Goal: Information Seeking & Learning: Stay updated

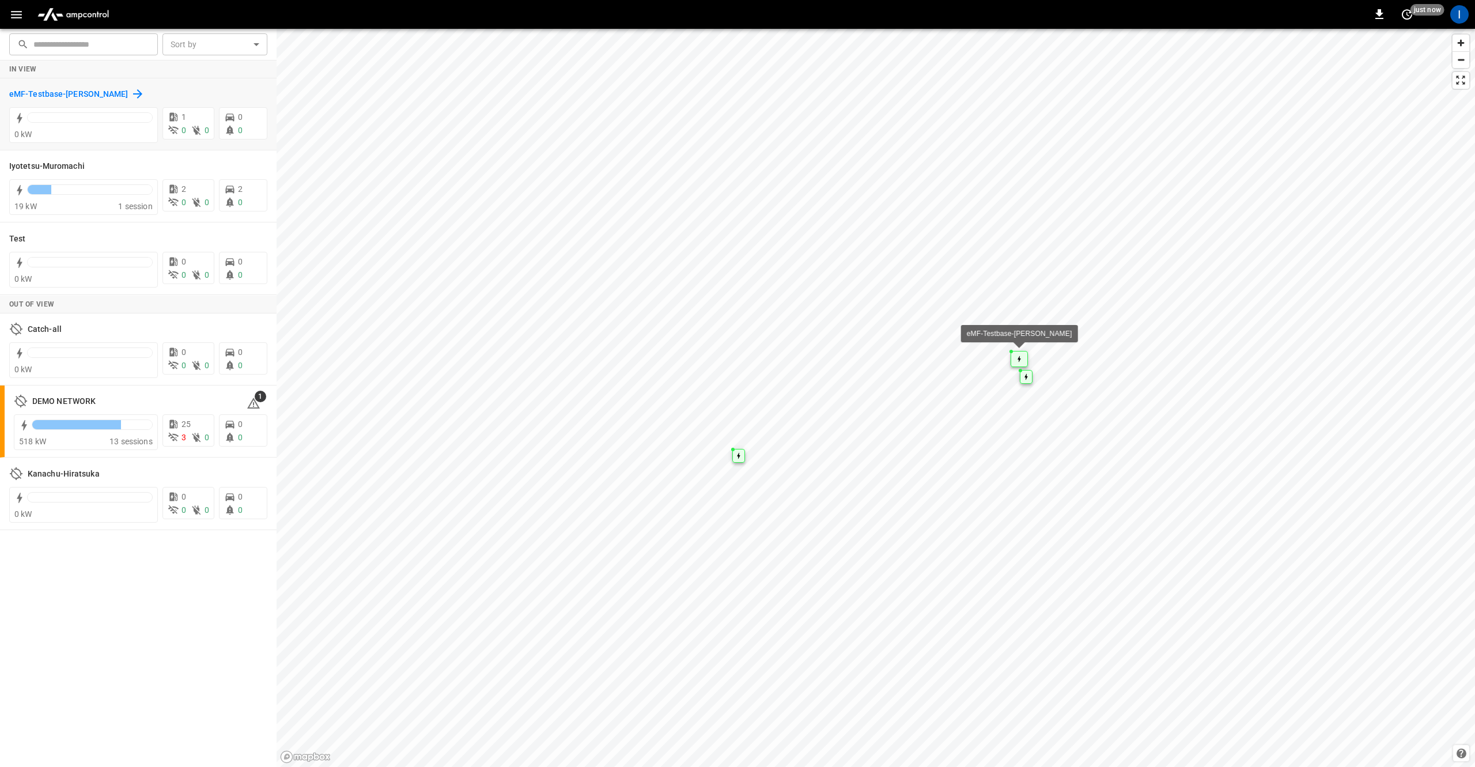
click at [18, 92] on h6 "eMF-Testbase-[PERSON_NAME]" at bounding box center [68, 94] width 119 height 13
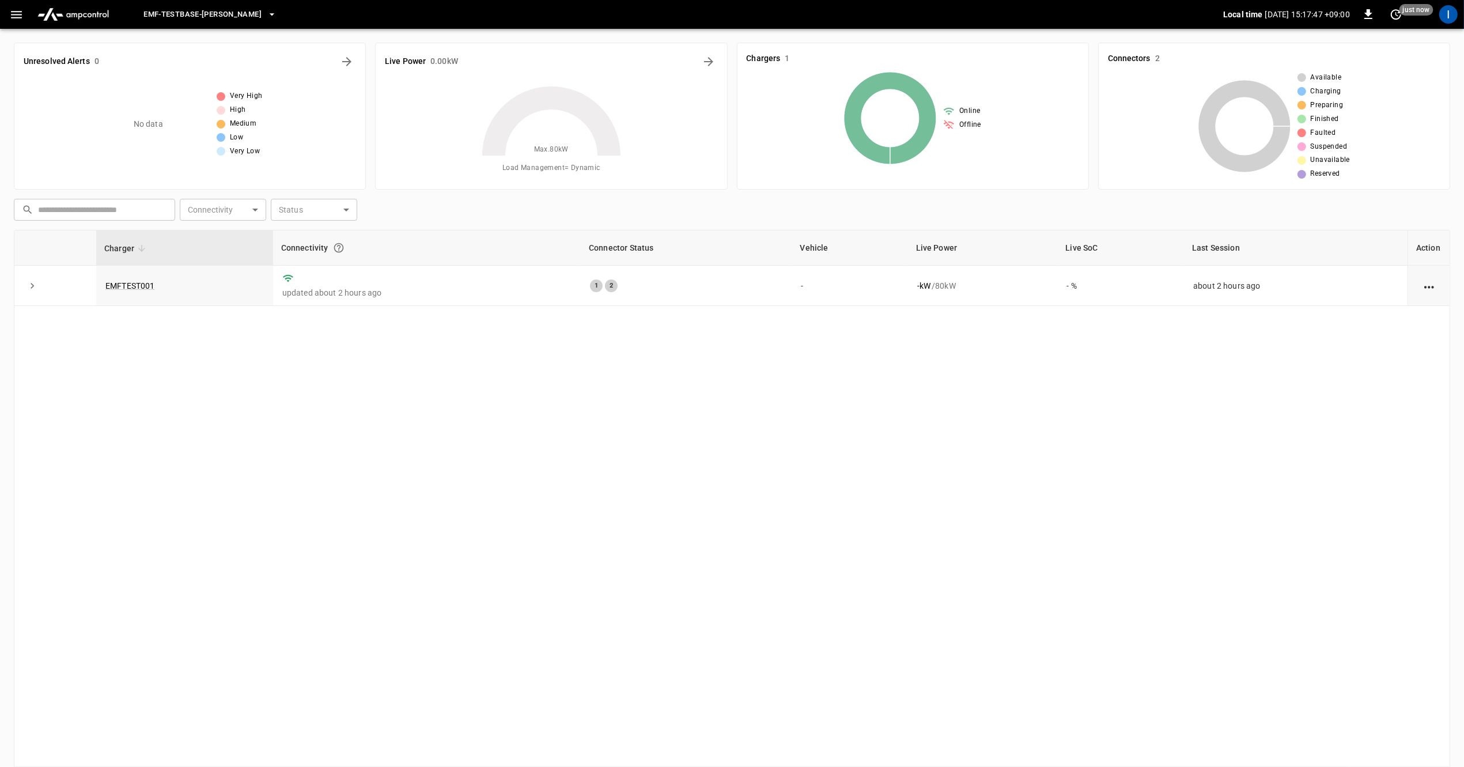
click at [31, 14] on button "menu" at bounding box center [73, 14] width 90 height 29
click at [12, 15] on icon "button" at bounding box center [16, 14] width 14 height 14
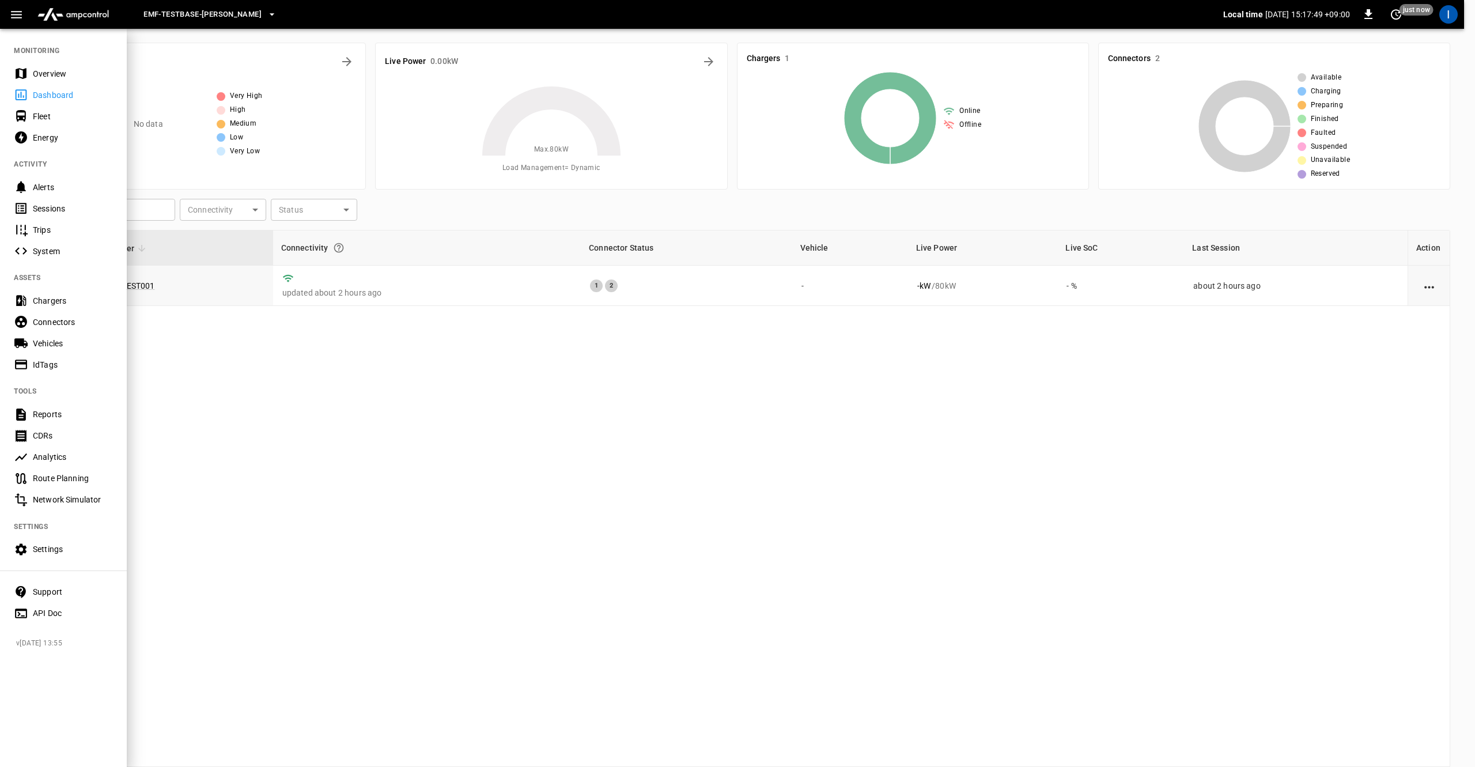
click at [62, 133] on div "Energy" at bounding box center [73, 138] width 80 height 12
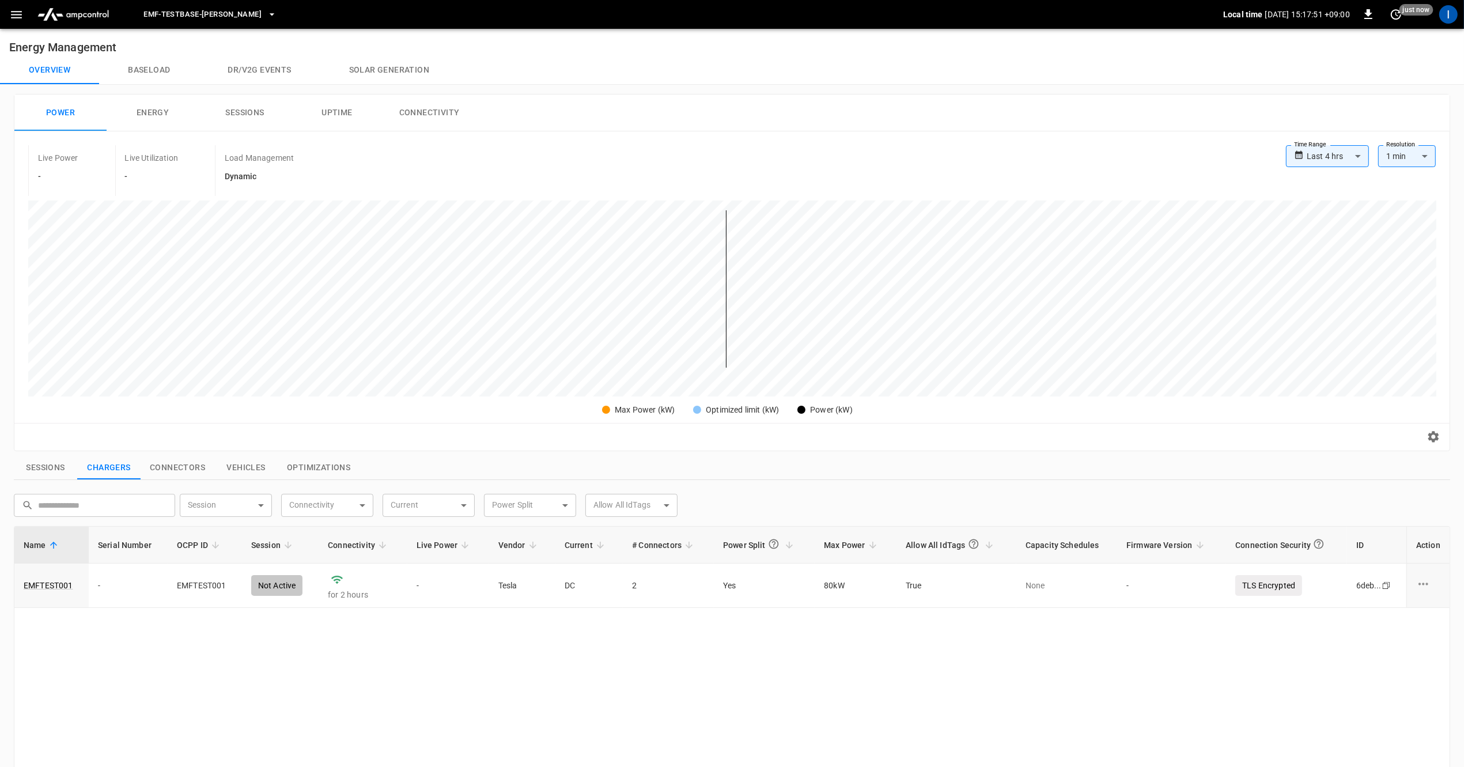
click at [153, 74] on button "Baseload" at bounding box center [149, 70] width 100 height 28
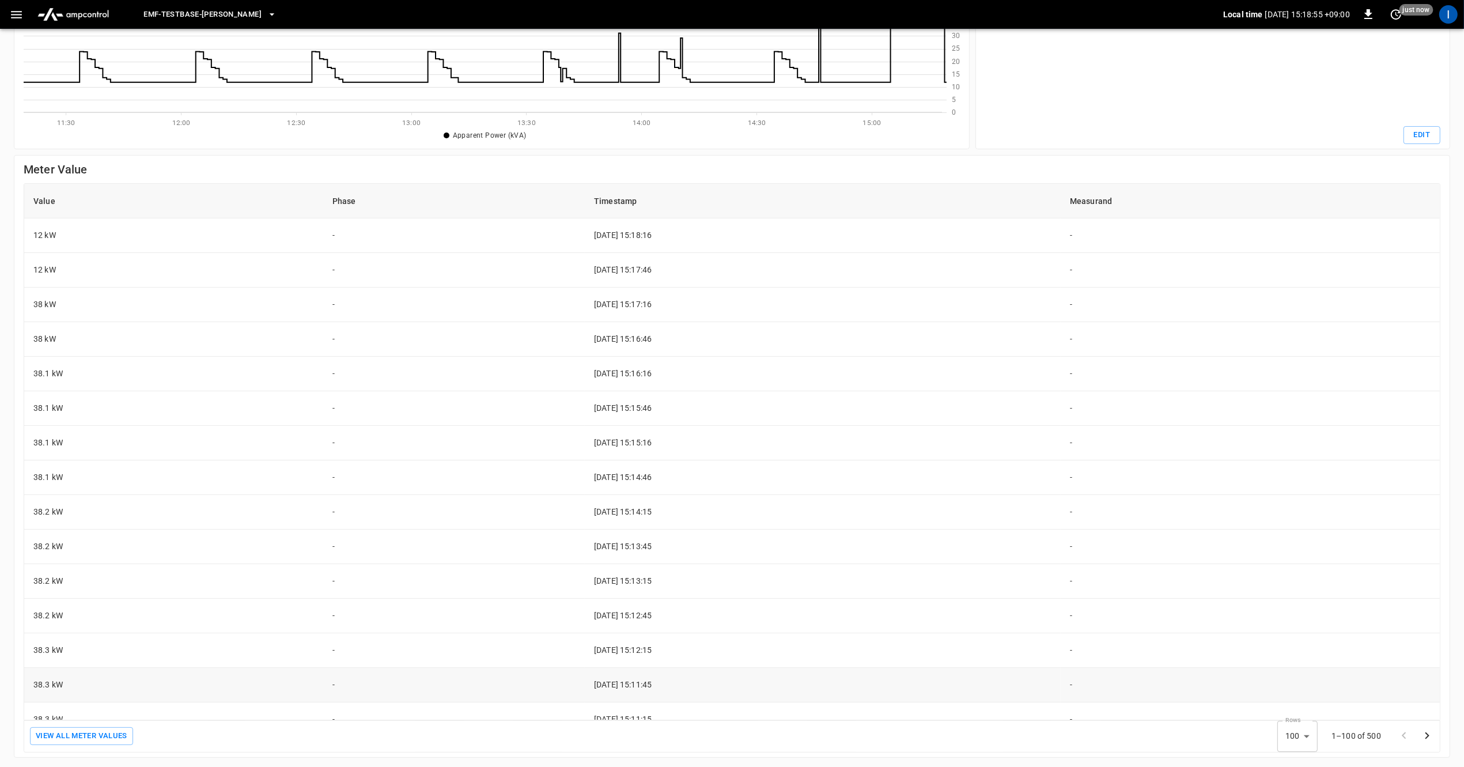
click at [51, 677] on td "38.3 kW" at bounding box center [173, 685] width 299 height 35
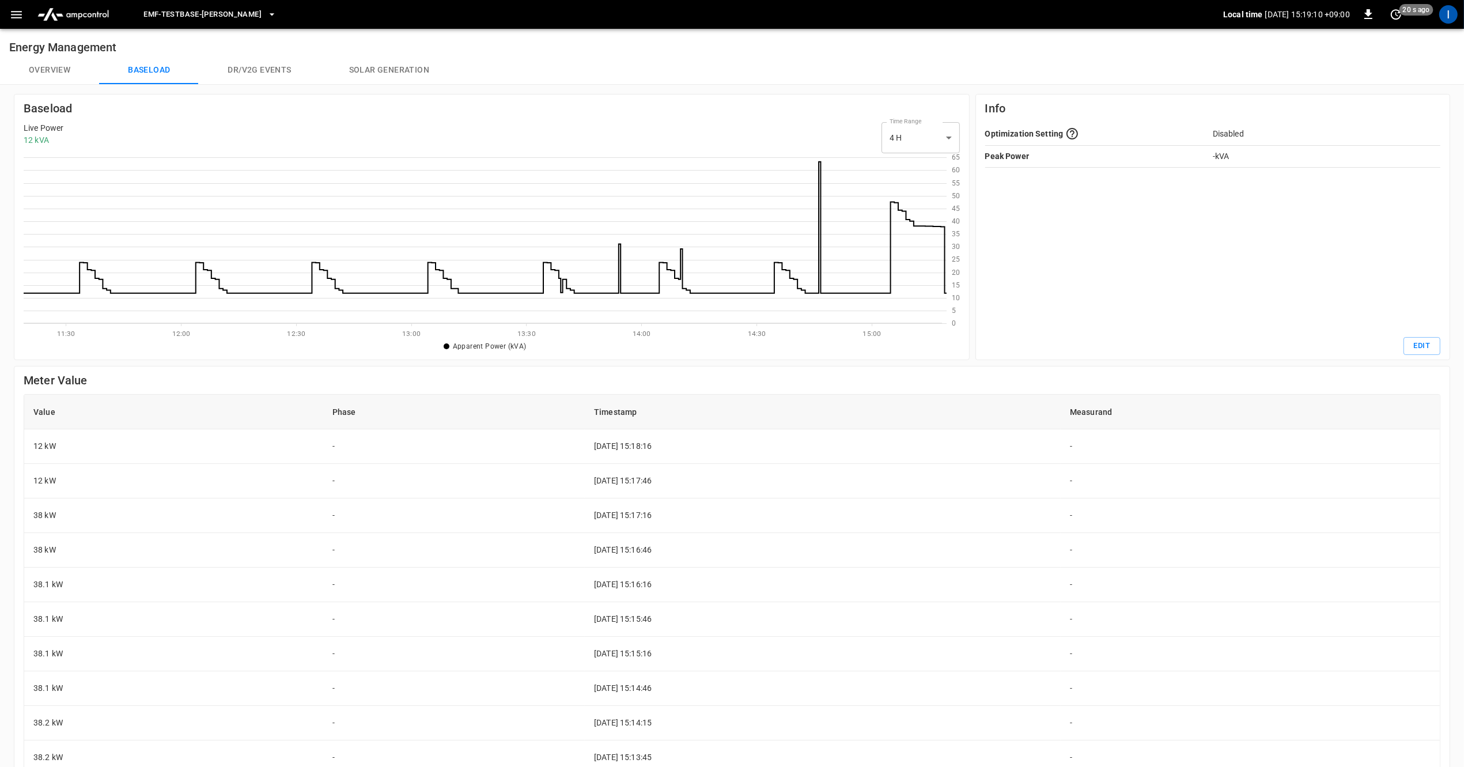
click at [922, 226] on icon at bounding box center [485, 240] width 923 height 167
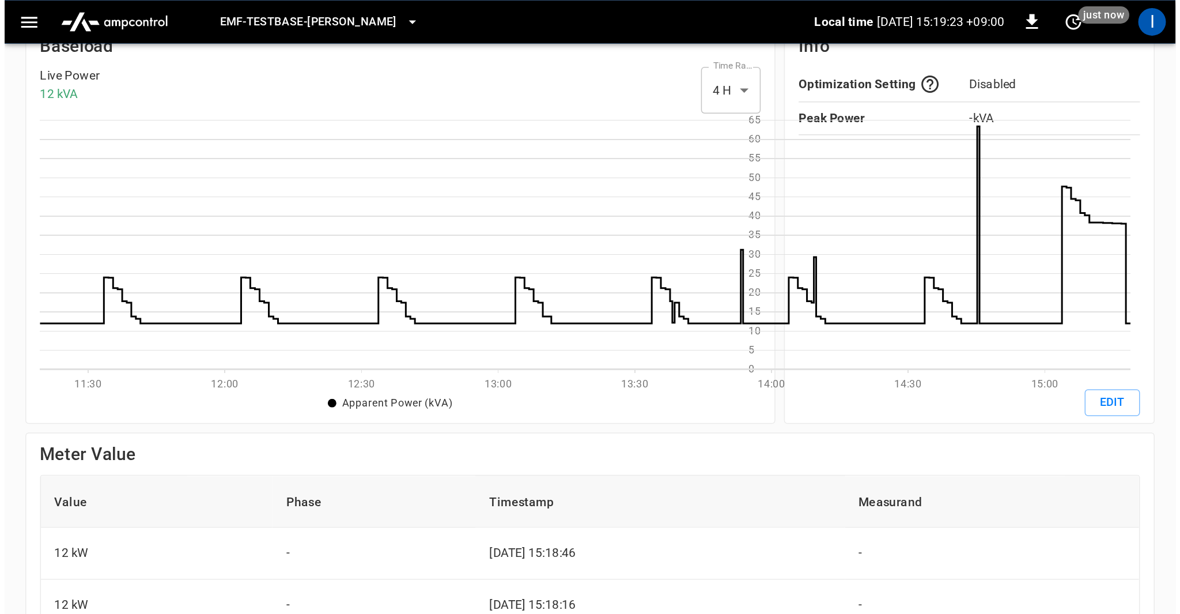
scroll to position [158, 718]
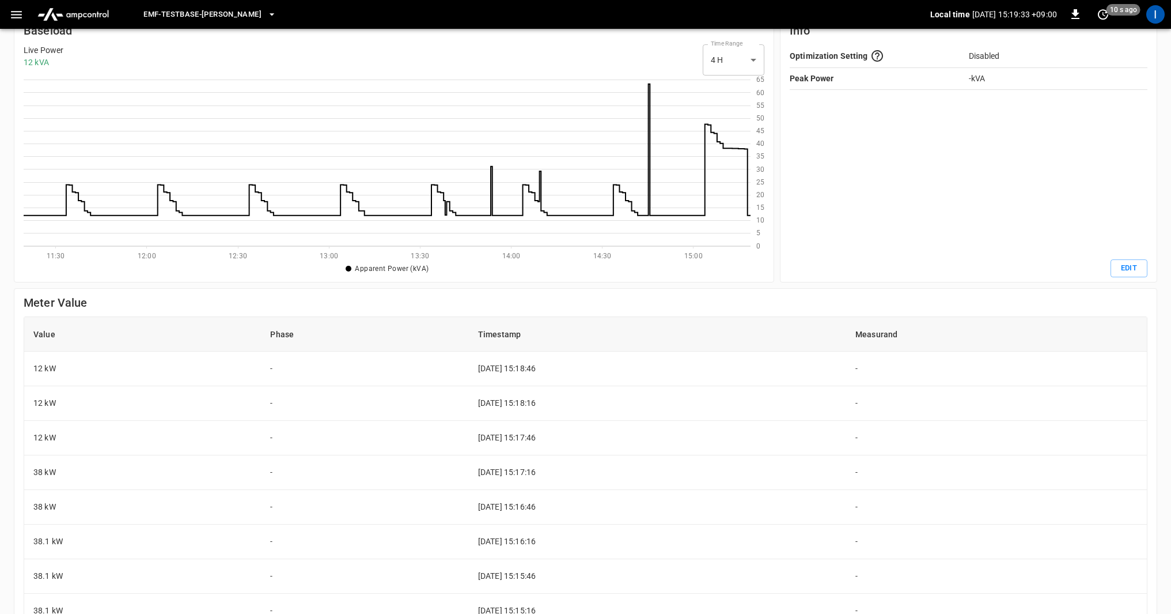
click at [481, 311] on h6 "Meter Value" at bounding box center [586, 302] width 1124 height 18
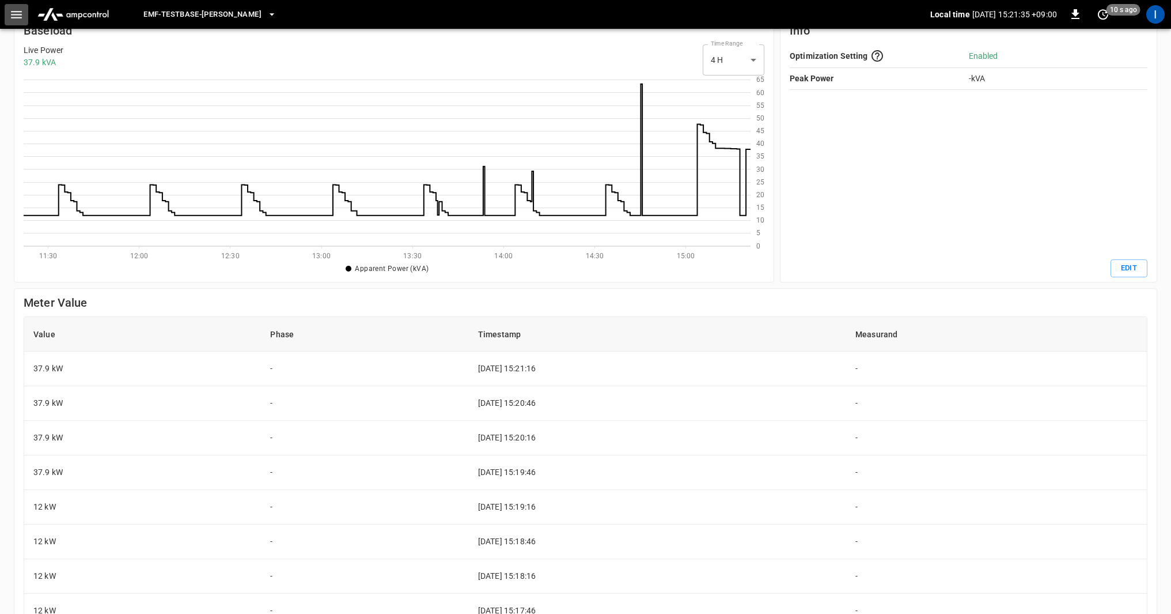
click at [23, 16] on icon "button" at bounding box center [16, 14] width 14 height 14
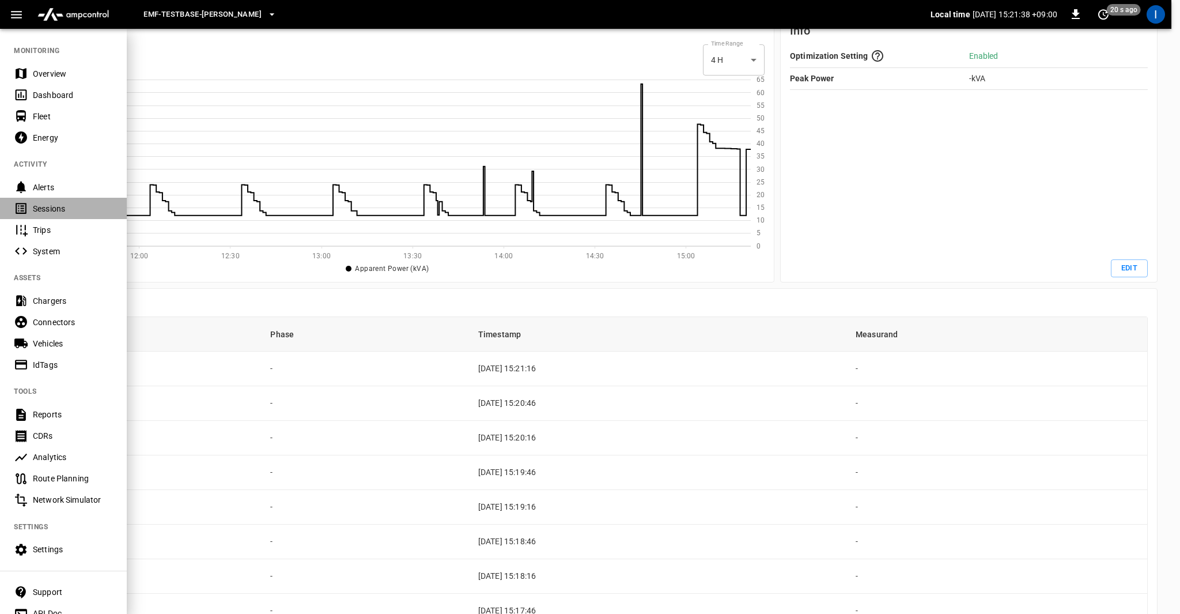
click at [65, 202] on div "Sessions" at bounding box center [63, 208] width 127 height 21
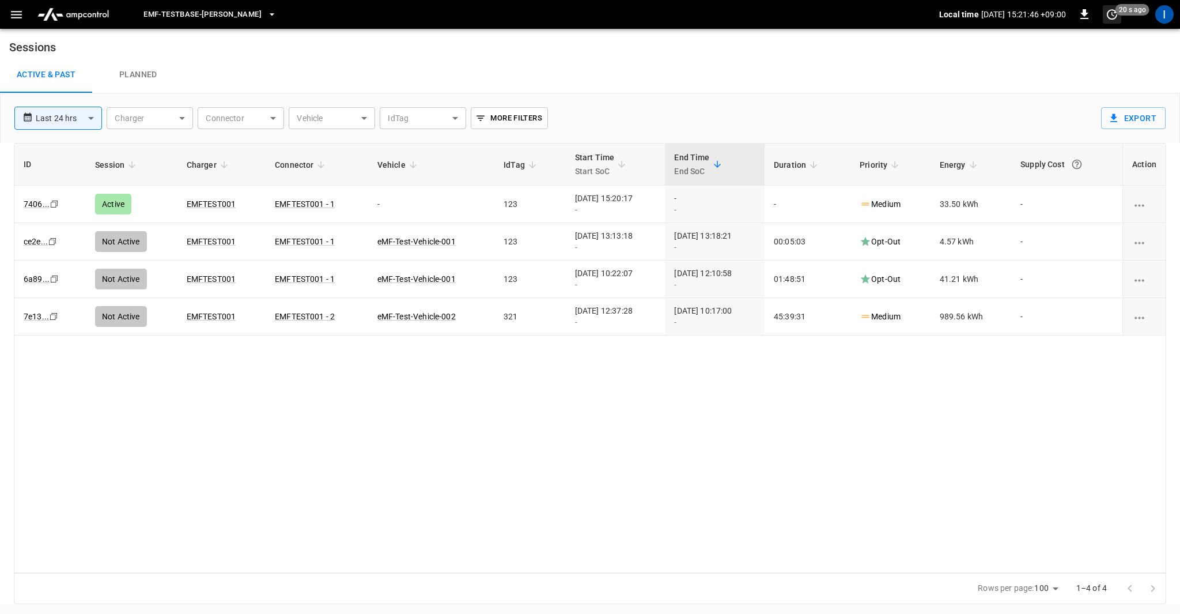
click at [1118, 13] on span "20 s ago" at bounding box center [1132, 10] width 34 height 12
click at [1086, 39] on li "Refresh now" at bounding box center [1075, 37] width 92 height 19
click at [1075, 60] on li "Update every 5 sec" at bounding box center [1075, 56] width 92 height 19
click at [701, 451] on div "ID Session Charger Connector Vehicle IdTag Start Time Start SoC End Time End So…" at bounding box center [590, 358] width 1152 height 430
click at [14, 16] on icon "button" at bounding box center [16, 14] width 14 height 14
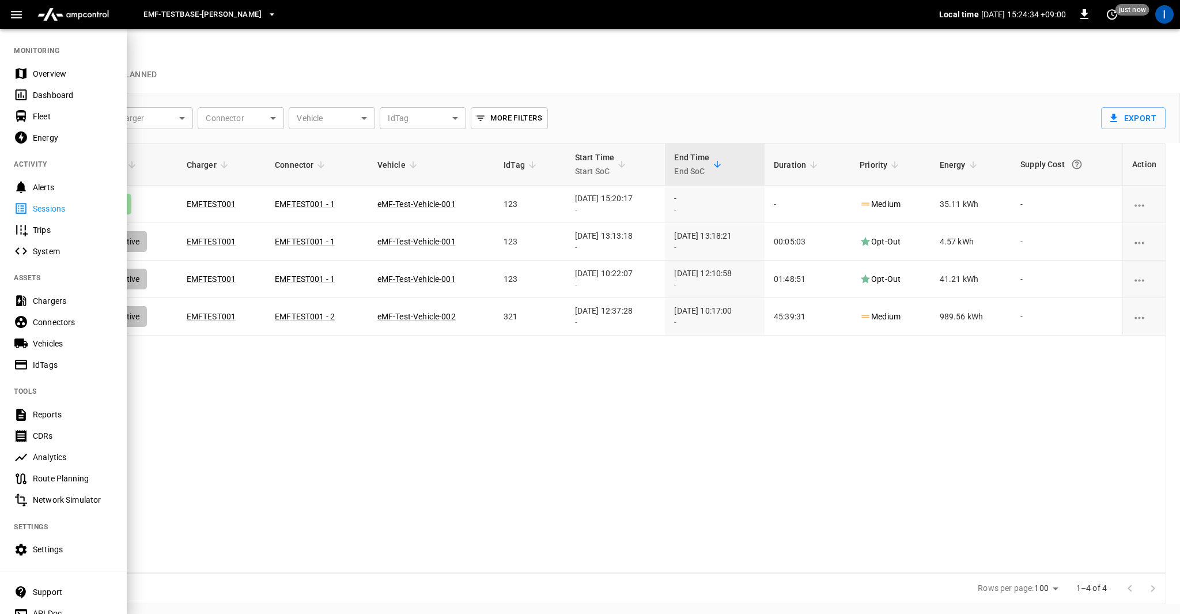
click at [66, 135] on div "Energy" at bounding box center [73, 138] width 80 height 12
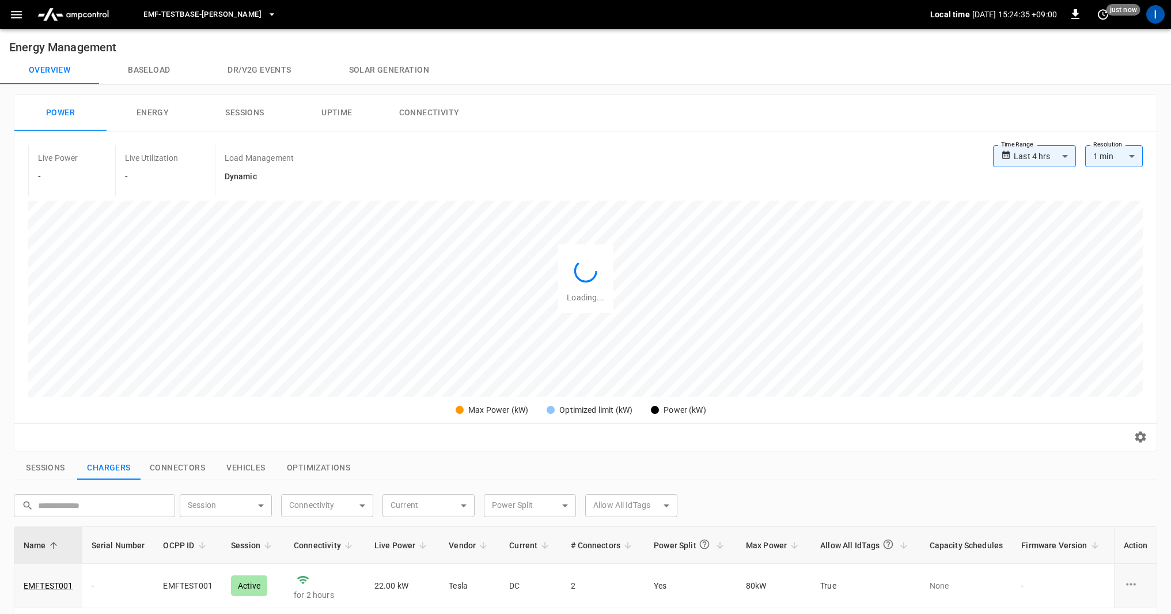
click at [165, 68] on button "Baseload" at bounding box center [149, 70] width 100 height 28
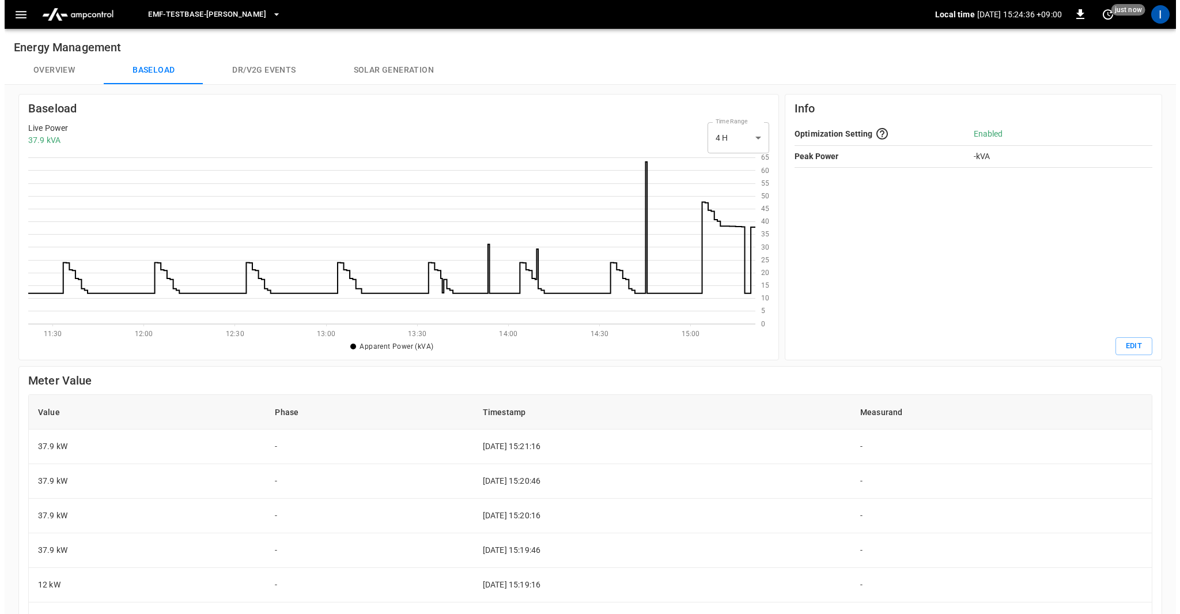
scroll to position [158, 718]
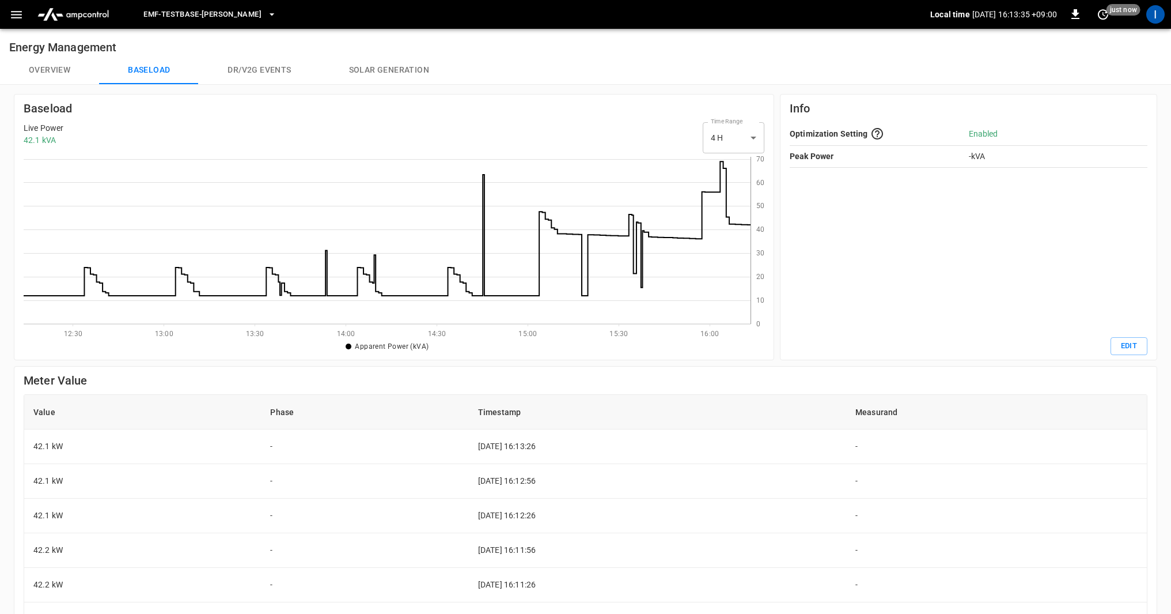
click at [20, 21] on icon "button" at bounding box center [16, 14] width 14 height 14
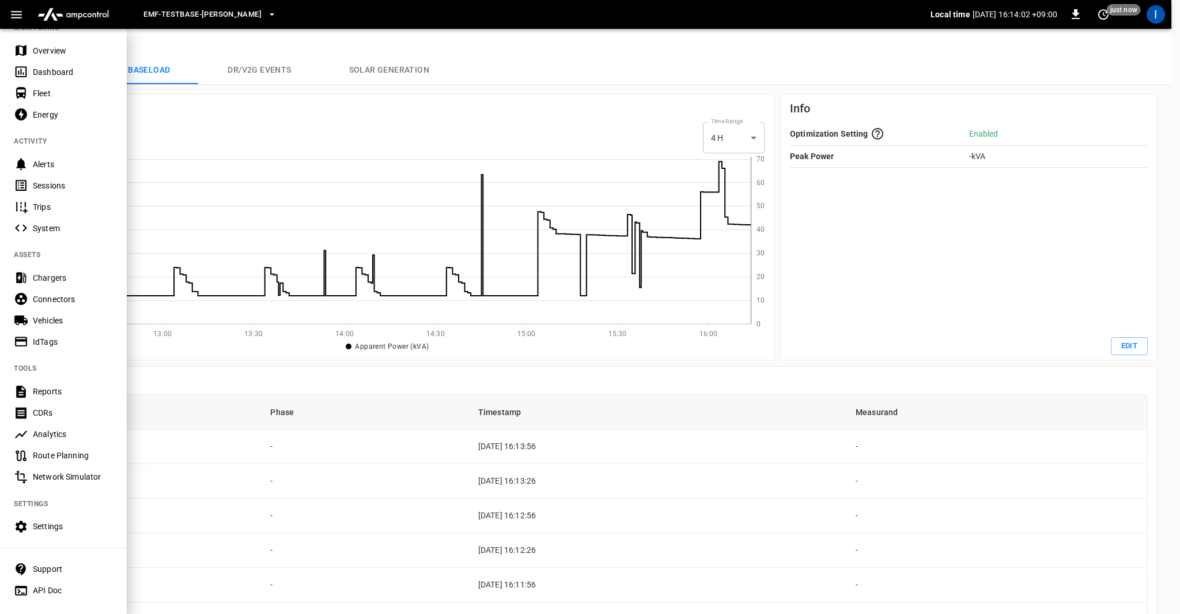
scroll to position [0, 0]
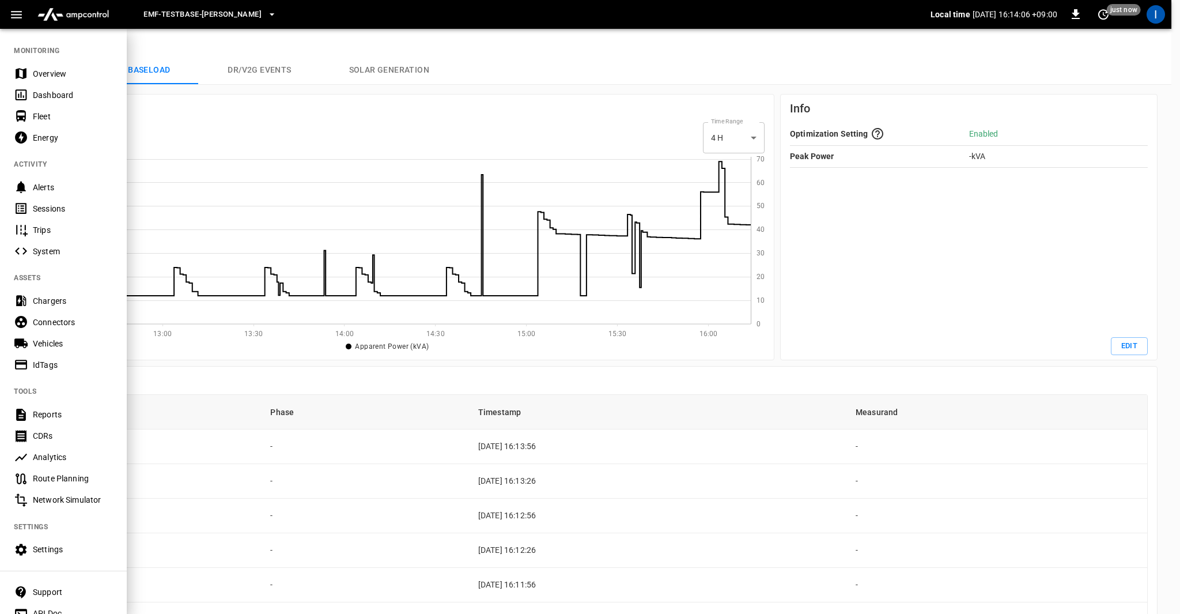
click at [66, 207] on div "Sessions" at bounding box center [73, 209] width 80 height 12
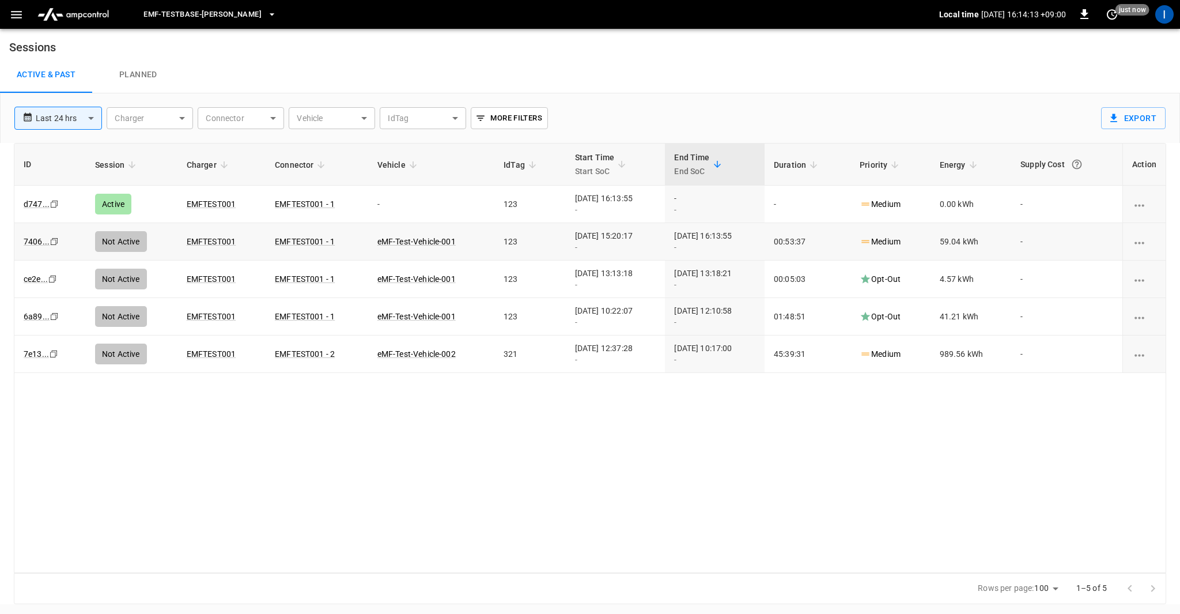
drag, startPoint x: 720, startPoint y: 237, endPoint x: 752, endPoint y: 237, distance: 32.8
click at [752, 237] on div "[DATE] 16:13:55 -" at bounding box center [714, 241] width 81 height 23
drag, startPoint x: 602, startPoint y: 196, endPoint x: 641, endPoint y: 201, distance: 39.4
click at [641, 201] on div "[DATE] 16:13:55 -" at bounding box center [615, 203] width 81 height 23
click at [25, 10] on button "button" at bounding box center [17, 14] width 24 height 21
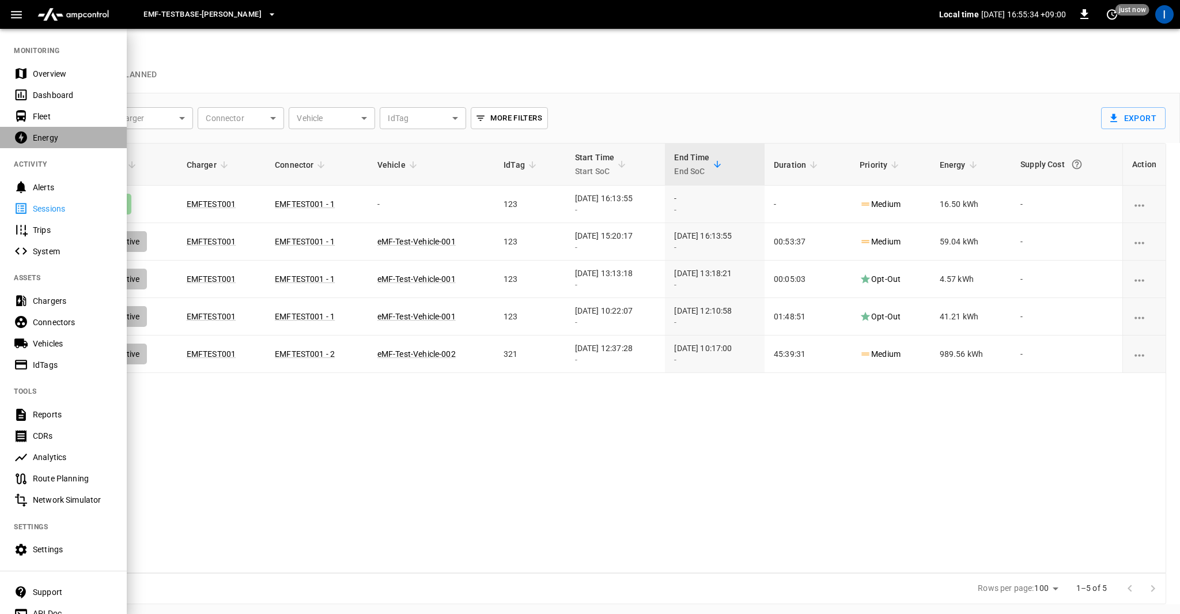
click at [58, 143] on div "Energy" at bounding box center [63, 137] width 127 height 21
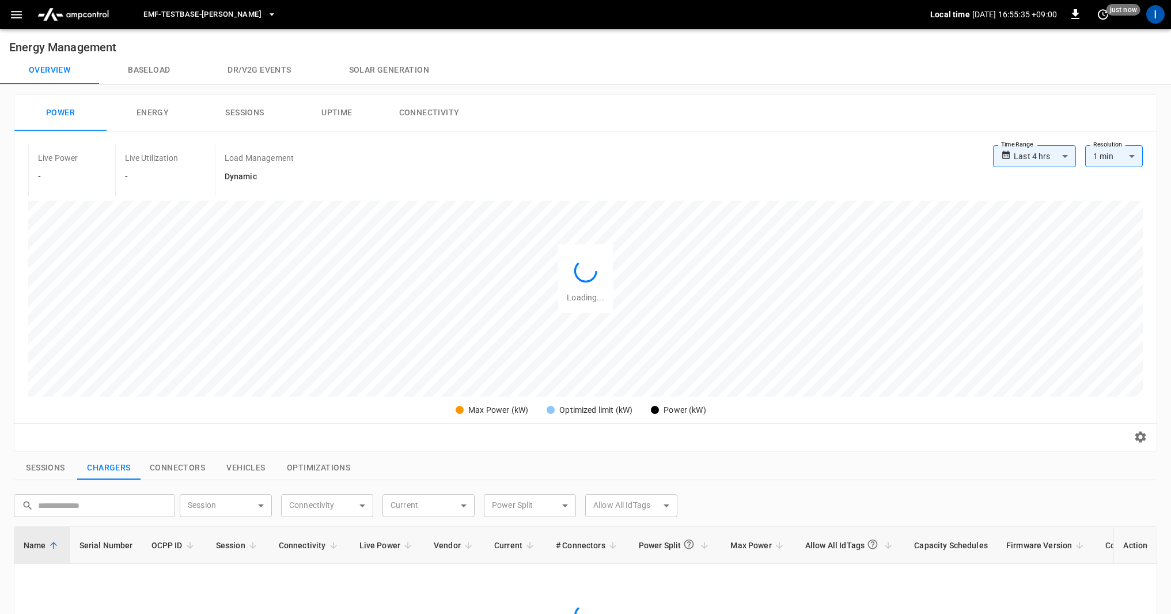
click at [182, 65] on button "Baseload" at bounding box center [149, 70] width 100 height 28
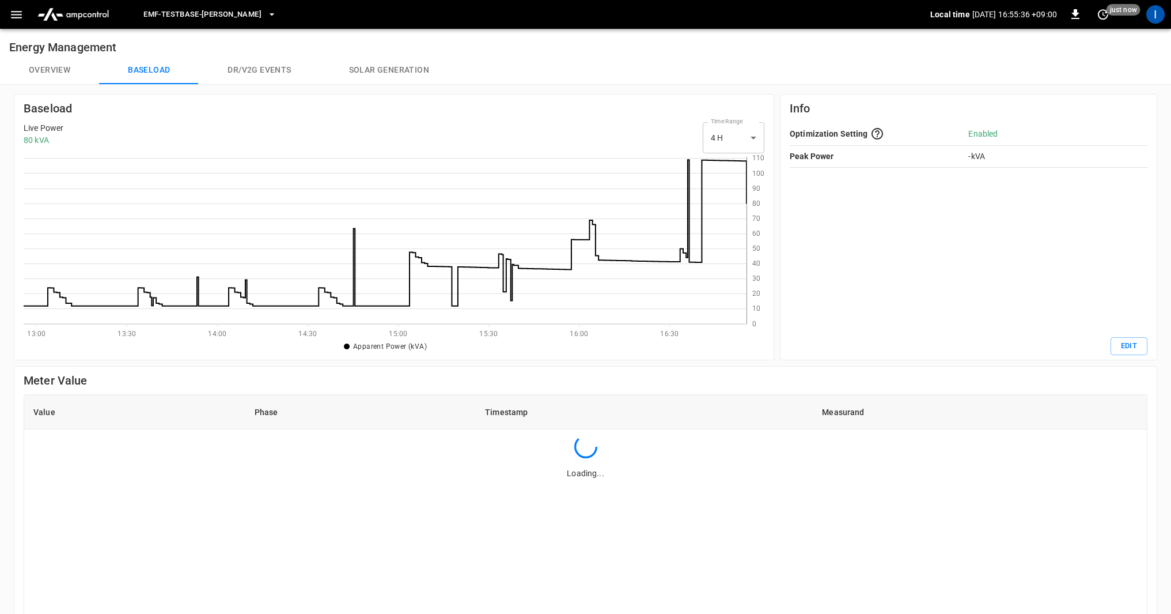
scroll to position [158, 714]
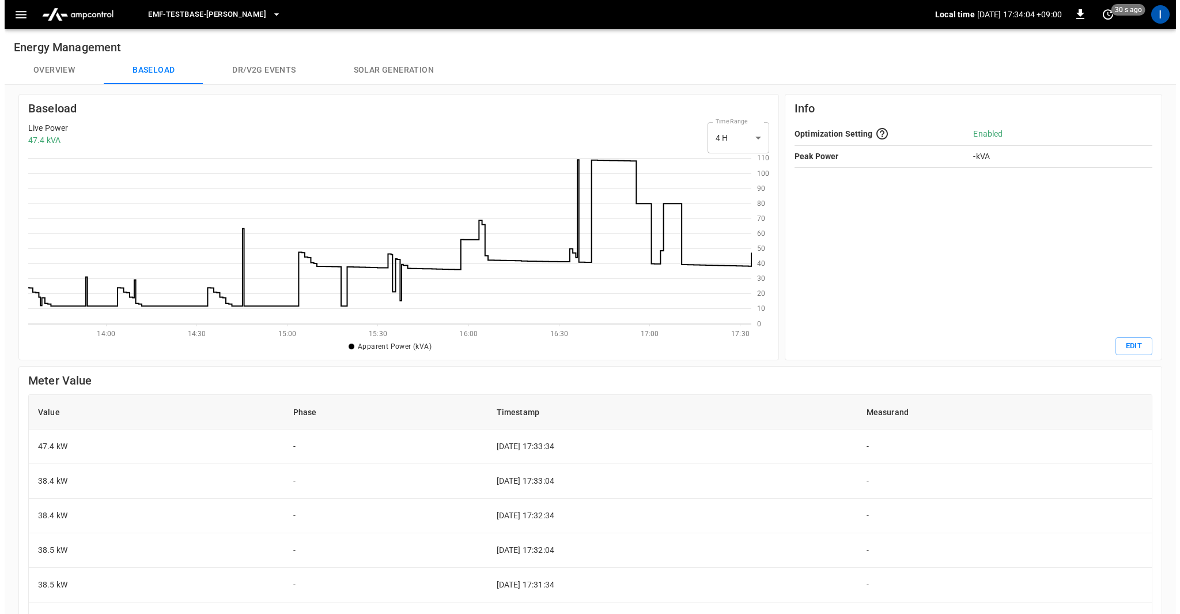
scroll to position [1, 1]
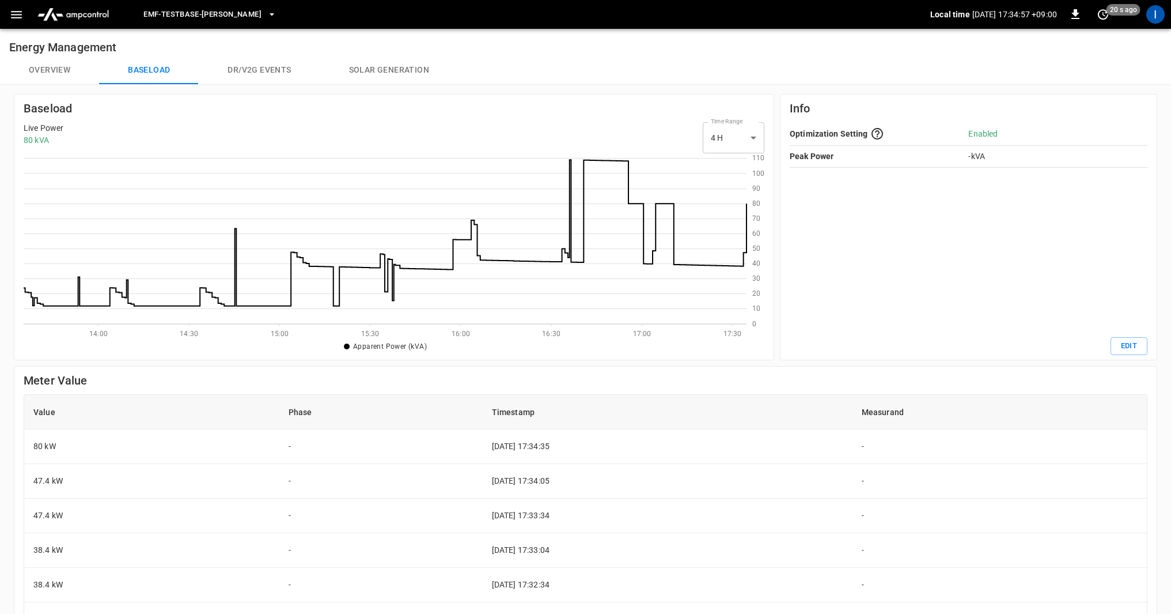
click at [17, 18] on icon "button" at bounding box center [16, 14] width 11 height 7
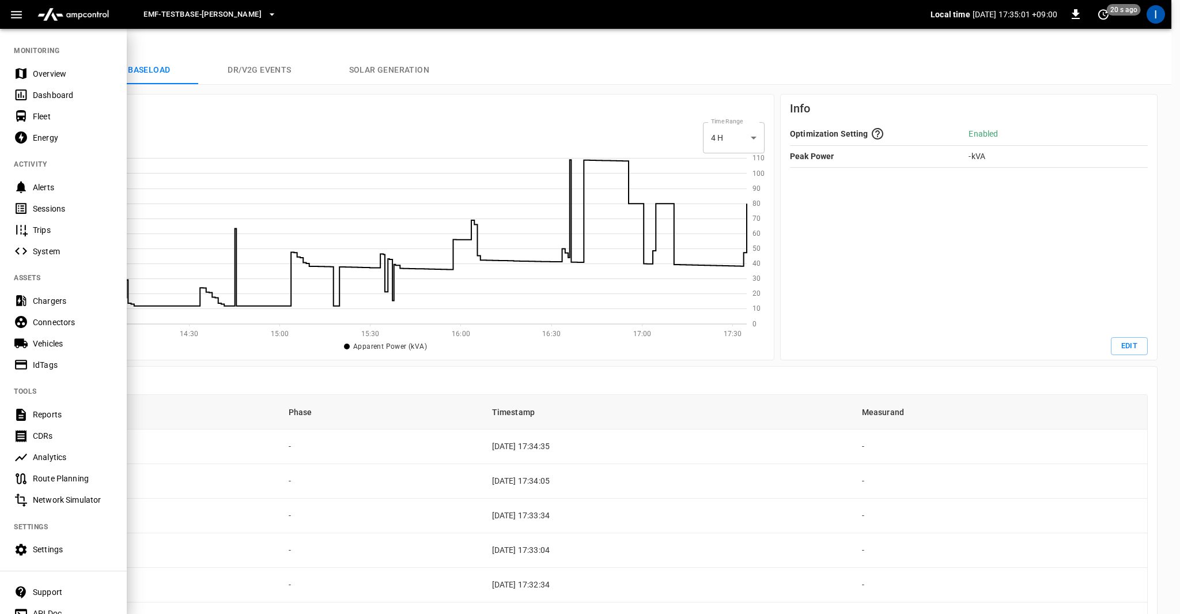
click at [61, 298] on div "Chargers" at bounding box center [73, 301] width 80 height 12
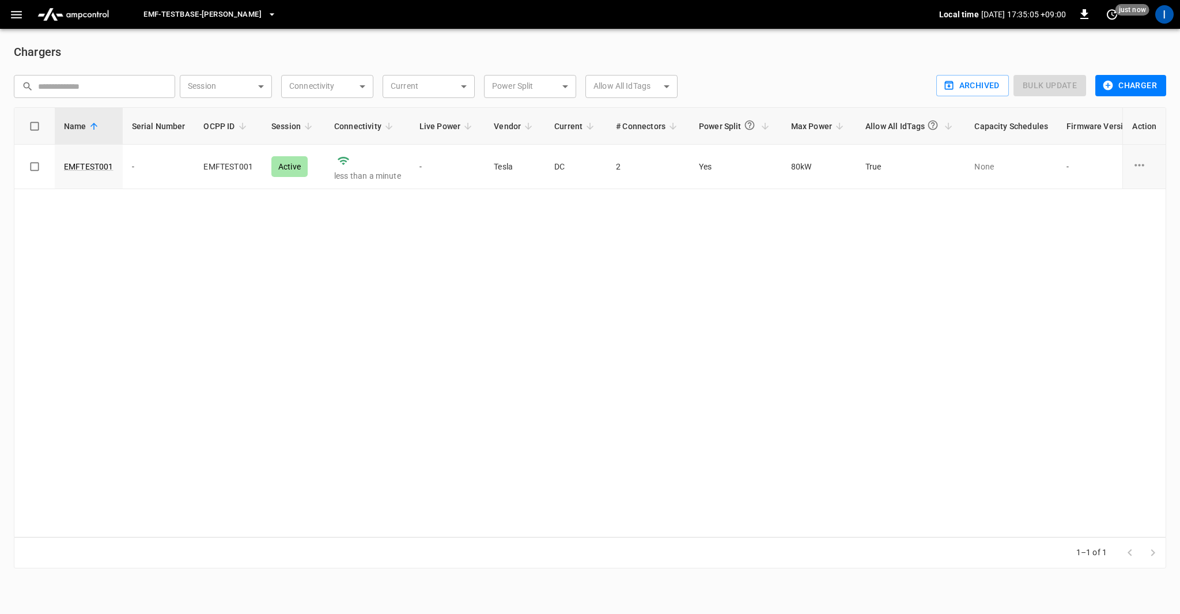
click at [13, 16] on icon "button" at bounding box center [16, 14] width 14 height 14
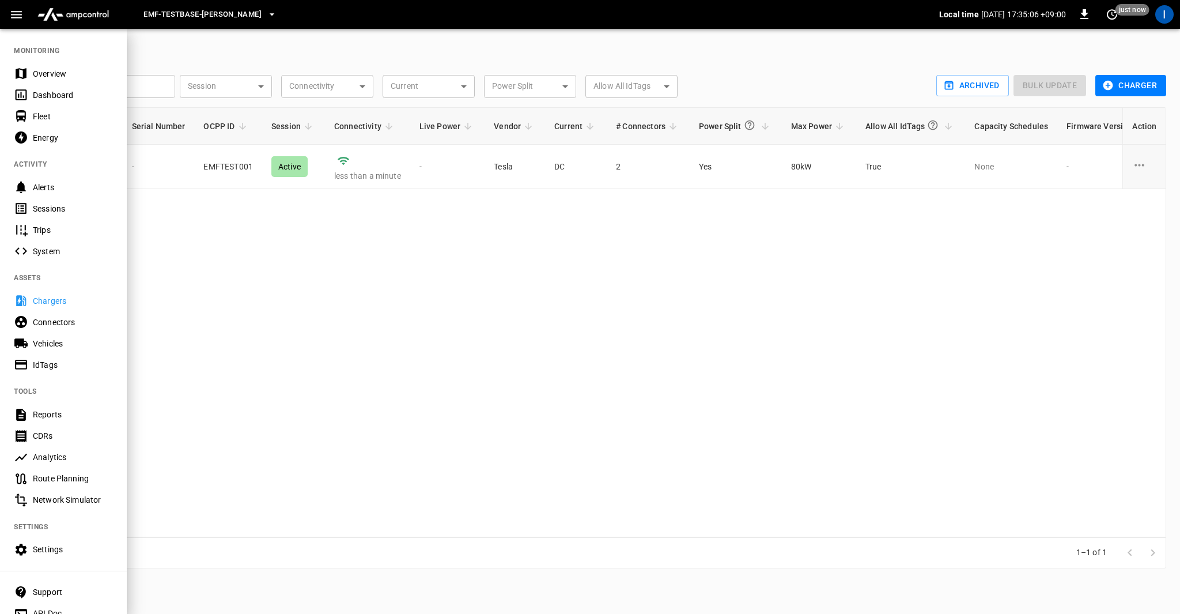
click at [34, 209] on div "Sessions" at bounding box center [73, 209] width 80 height 12
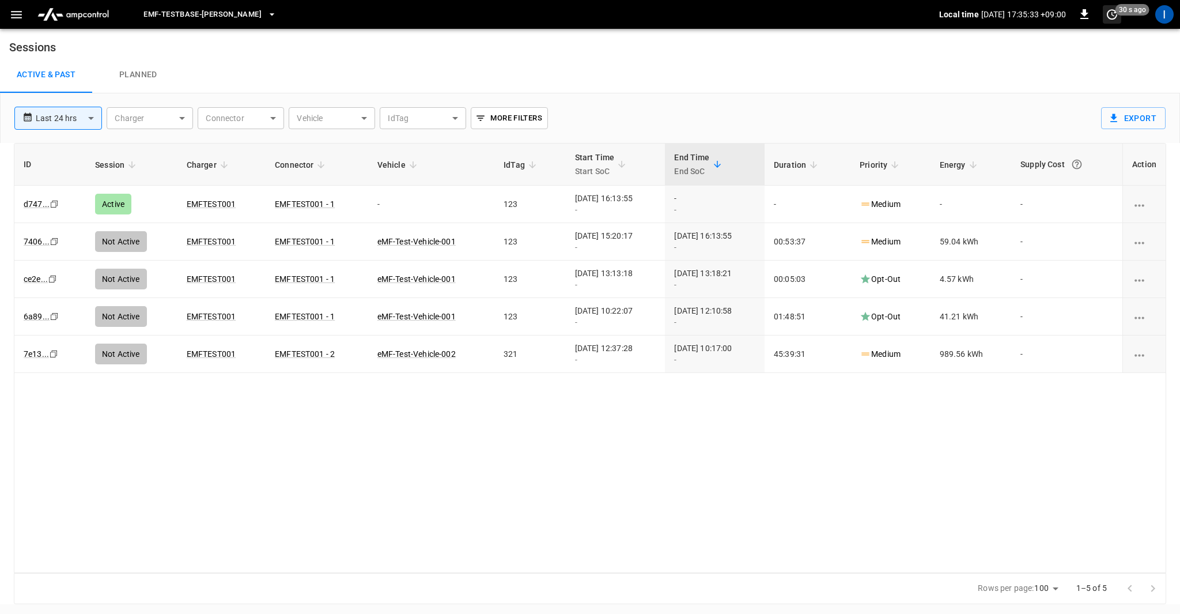
click at [1111, 17] on icon "set refresh interval" at bounding box center [1112, 14] width 14 height 14
click at [1081, 58] on li "Update every 5 sec" at bounding box center [1075, 56] width 92 height 19
click at [1117, 20] on icon "set refresh interval" at bounding box center [1112, 14] width 14 height 14
click at [1091, 37] on li "Refresh now" at bounding box center [1075, 37] width 92 height 19
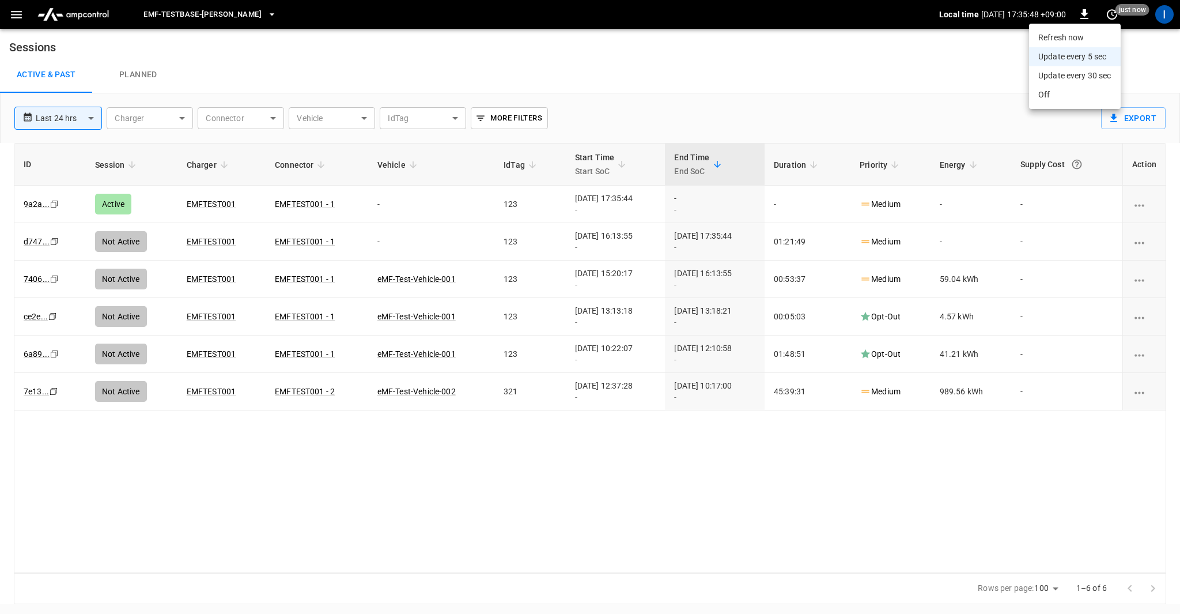
click at [974, 71] on div at bounding box center [590, 307] width 1180 height 614
